Goal: Find specific page/section: Find specific page/section

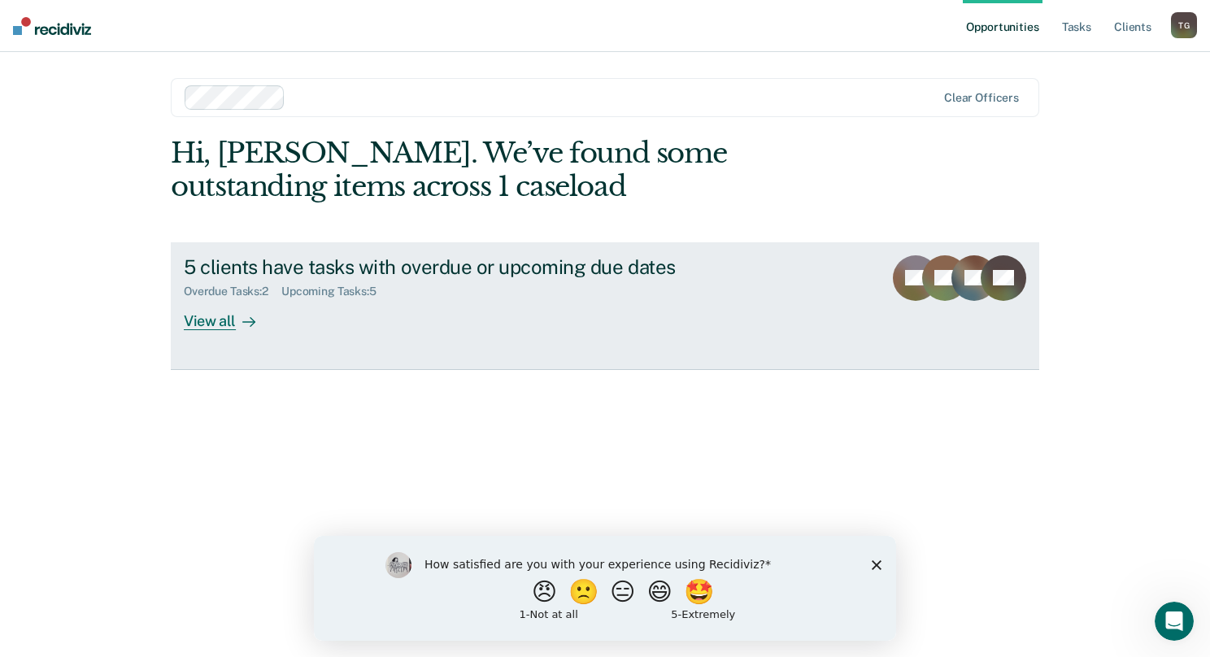
click at [222, 315] on div "View all" at bounding box center [229, 314] width 91 height 32
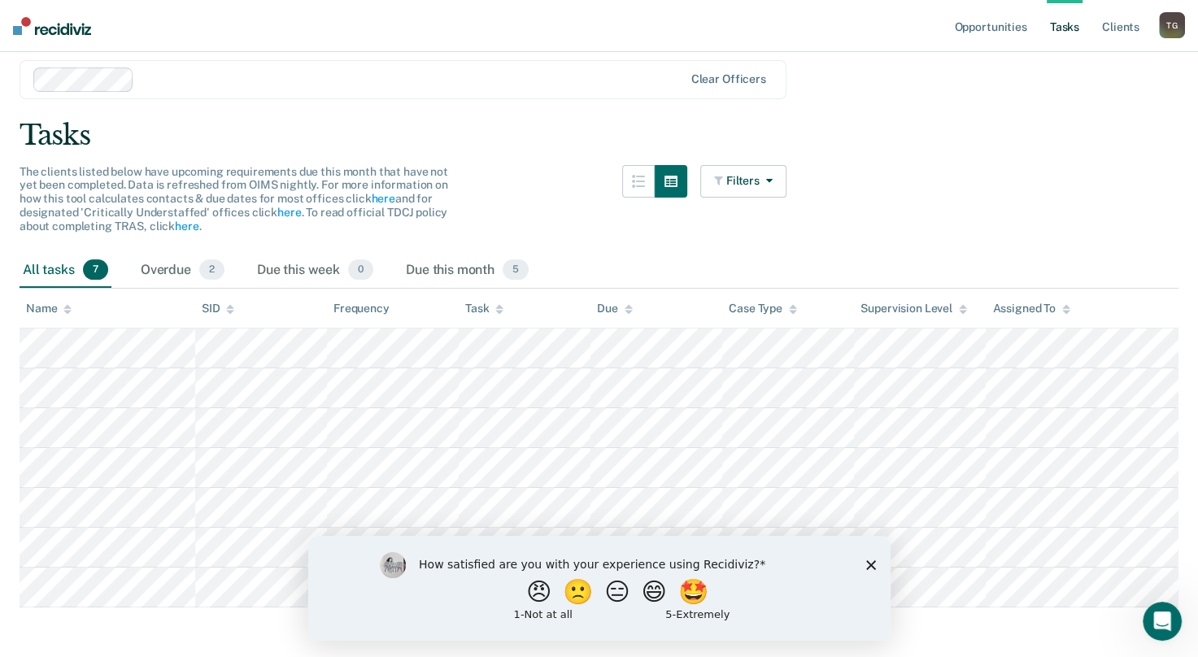
scroll to position [66, 0]
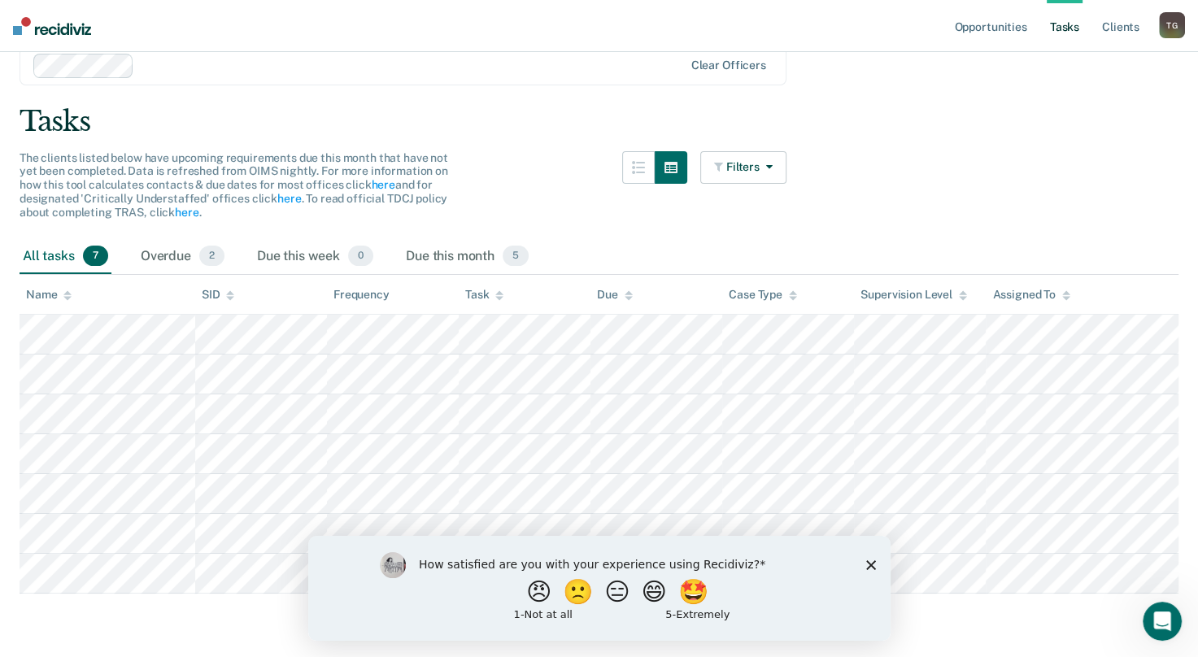
click at [842, 107] on div "Tasks" at bounding box center [599, 121] width 1159 height 33
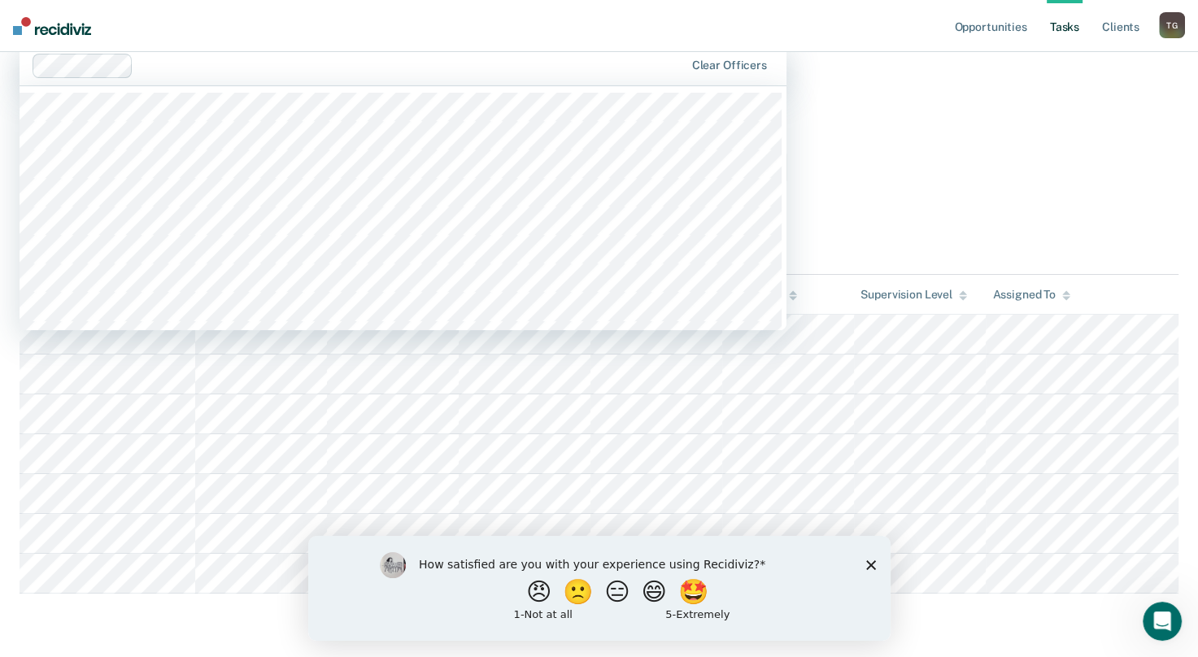
drag, startPoint x: 1055, startPoint y: 0, endPoint x: 546, endPoint y: 66, distance: 513.2
click at [546, 66] on div at bounding box center [411, 65] width 543 height 19
